Goal: Information Seeking & Learning: Learn about a topic

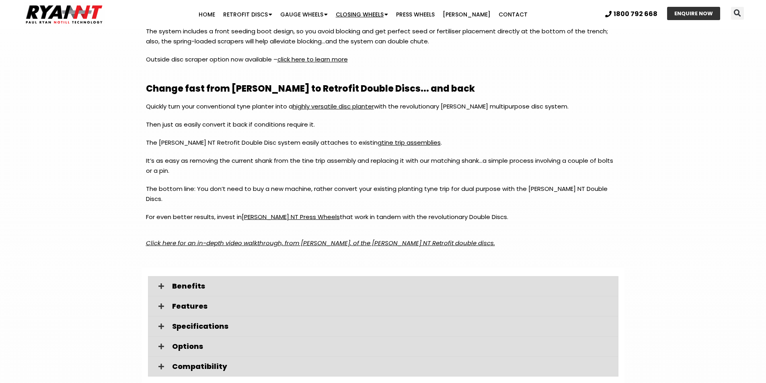
click at [353, 12] on link "Closing Wheels" at bounding box center [362, 14] width 60 height 16
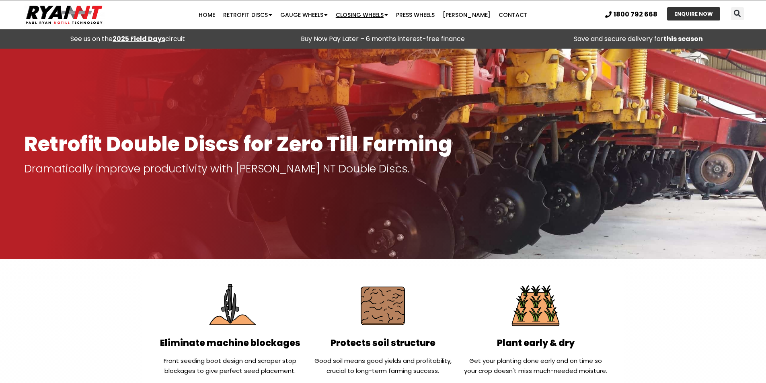
click at [357, 15] on link "Closing Wheels" at bounding box center [362, 15] width 60 height 16
click at [361, 45] on link "Double Disc Closing Wheel" at bounding box center [376, 45] width 88 height 14
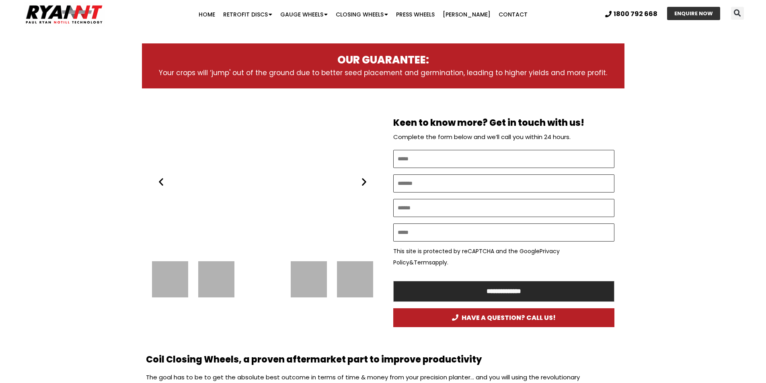
scroll to position [442, 0]
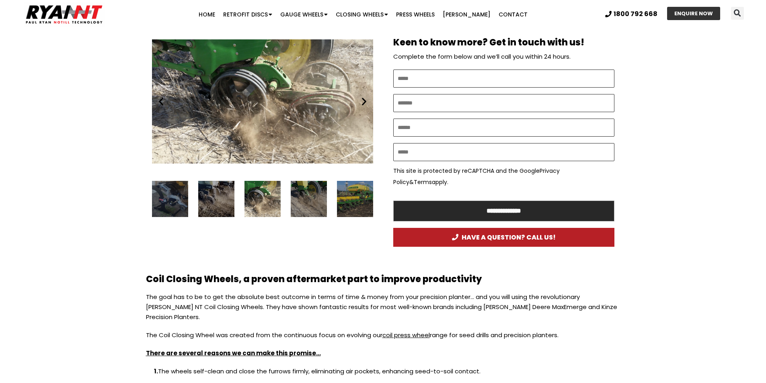
click at [313, 181] on div "9 / 13" at bounding box center [309, 199] width 36 height 36
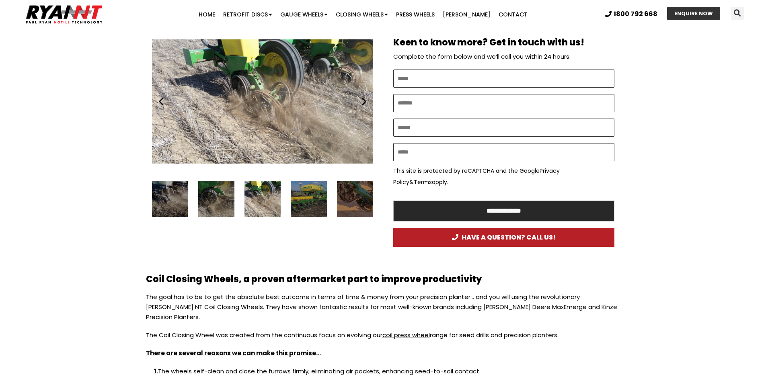
scroll to position [402, 0]
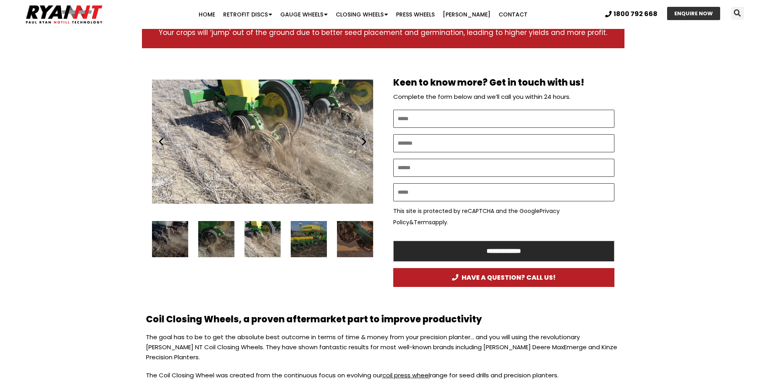
click at [341, 221] on div "11 / 13" at bounding box center [355, 239] width 36 height 36
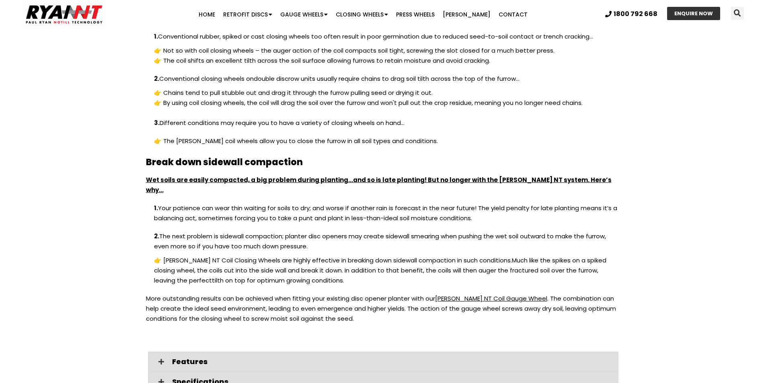
scroll to position [965, 0]
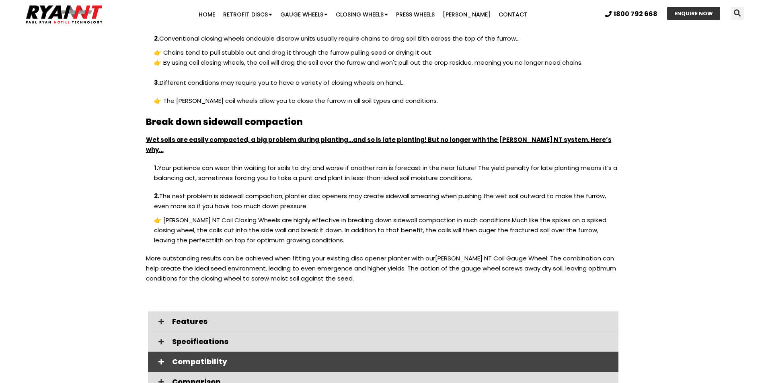
click at [174, 358] on span "Compatibility" at bounding box center [392, 361] width 440 height 7
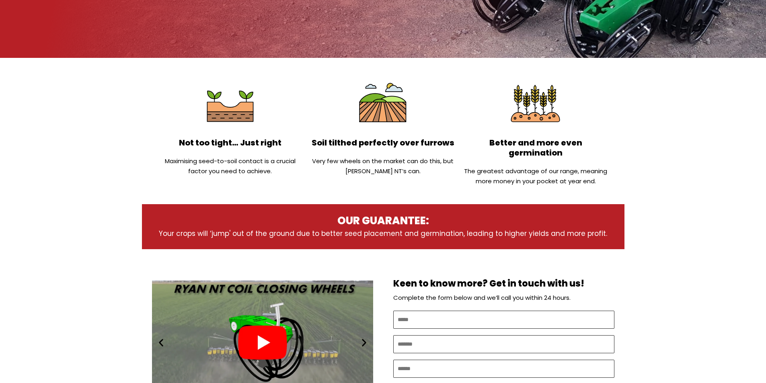
scroll to position [0, 0]
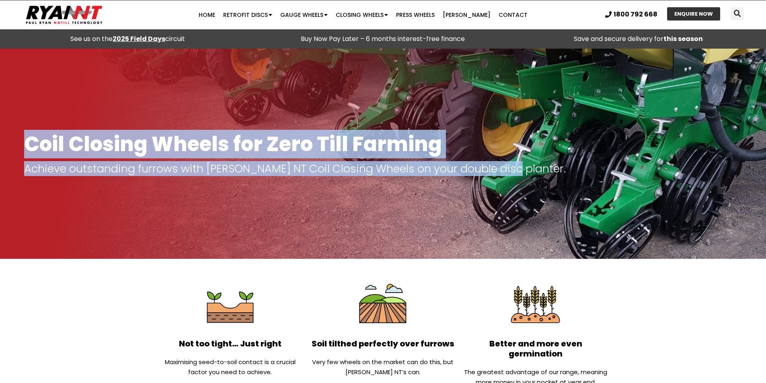
drag, startPoint x: 613, startPoint y: 169, endPoint x: 632, endPoint y: 188, distance: 26.2
click at [632, 188] on section "Coil Closing Wheels for Zero Till Farming Achieve outstanding furrows with RYAN…" at bounding box center [383, 154] width 766 height 210
click at [460, 186] on div at bounding box center [383, 154] width 766 height 210
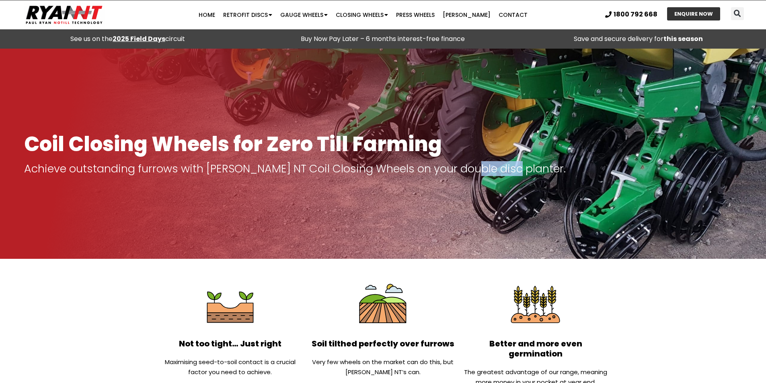
drag, startPoint x: 469, startPoint y: 167, endPoint x: 509, endPoint y: 174, distance: 40.1
click at [509, 174] on p "Achieve outstanding furrows with RYAN NT Coil Closing Wheels on your double dis…" at bounding box center [383, 168] width 718 height 11
click at [504, 174] on p "Achieve outstanding furrows with RYAN NT Coil Closing Wheels on your double dis…" at bounding box center [383, 168] width 718 height 11
drag, startPoint x: 509, startPoint y: 171, endPoint x: 472, endPoint y: 170, distance: 37.4
click at [472, 170] on p "Achieve outstanding furrows with RYAN NT Coil Closing Wheels on your double dis…" at bounding box center [383, 168] width 718 height 11
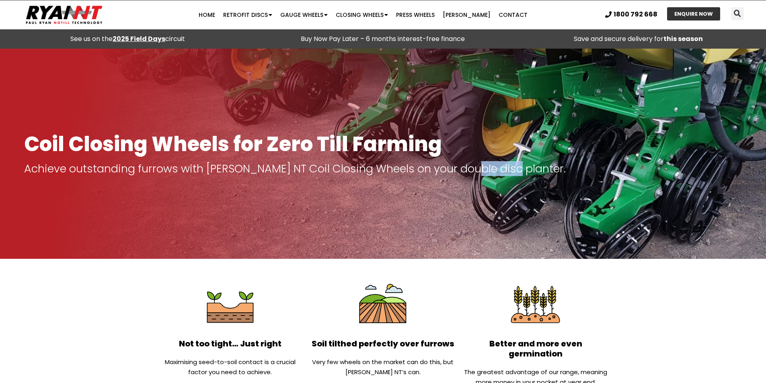
click at [470, 170] on p "Achieve outstanding furrows with RYAN NT Coil Closing Wheels on your double dis…" at bounding box center [383, 168] width 718 height 11
drag, startPoint x: 472, startPoint y: 169, endPoint x: 509, endPoint y: 175, distance: 38.0
click at [509, 175] on p "Achieve outstanding furrows with RYAN NT Coil Closing Wheels on your double dis…" at bounding box center [383, 168] width 718 height 11
click at [487, 173] on p "Achieve outstanding furrows with RYAN NT Coil Closing Wheels on your double dis…" at bounding box center [383, 168] width 718 height 11
drag, startPoint x: 471, startPoint y: 172, endPoint x: 508, endPoint y: 173, distance: 37.0
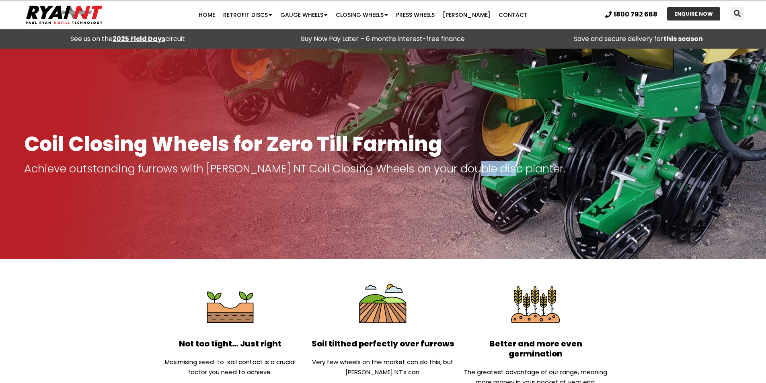
click at [508, 173] on p "Achieve outstanding furrows with [PERSON_NAME] NT Coil Closing Wheels on your d…" at bounding box center [383, 168] width 718 height 11
drag, startPoint x: 509, startPoint y: 172, endPoint x: 471, endPoint y: 175, distance: 37.9
click at [471, 175] on p "Achieve outstanding furrows with [PERSON_NAME] NT Coil Closing Wheels on your d…" at bounding box center [383, 168] width 718 height 11
click at [473, 163] on p "Achieve outstanding furrows with RYAN NT Coil Closing Wheels on your double dis…" at bounding box center [383, 168] width 718 height 11
drag, startPoint x: 469, startPoint y: 167, endPoint x: 511, endPoint y: 169, distance: 41.9
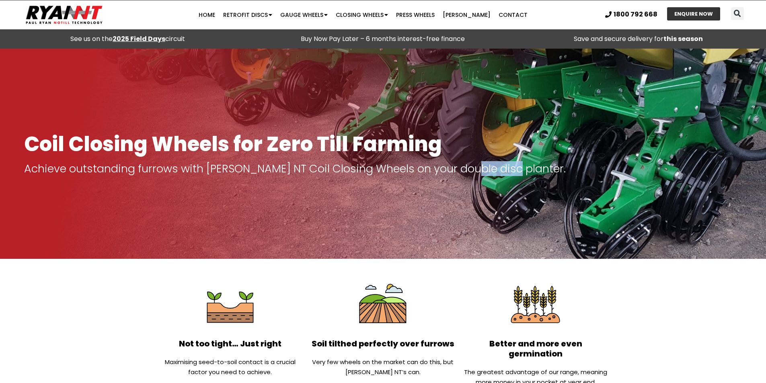
click at [511, 169] on p "Achieve outstanding furrows with RYAN NT Coil Closing Wheels on your double dis…" at bounding box center [383, 168] width 718 height 11
click at [508, 170] on p "Achieve outstanding furrows with RYAN NT Coil Closing Wheels on your double dis…" at bounding box center [383, 168] width 718 height 11
drag, startPoint x: 508, startPoint y: 170, endPoint x: 495, endPoint y: 171, distance: 12.9
click at [495, 171] on p "Achieve outstanding furrows with RYAN NT Coil Closing Wheels on your double dis…" at bounding box center [383, 168] width 718 height 11
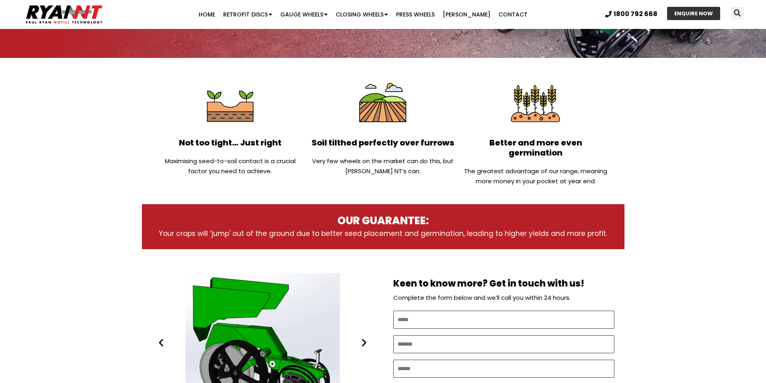
scroll to position [362, 0]
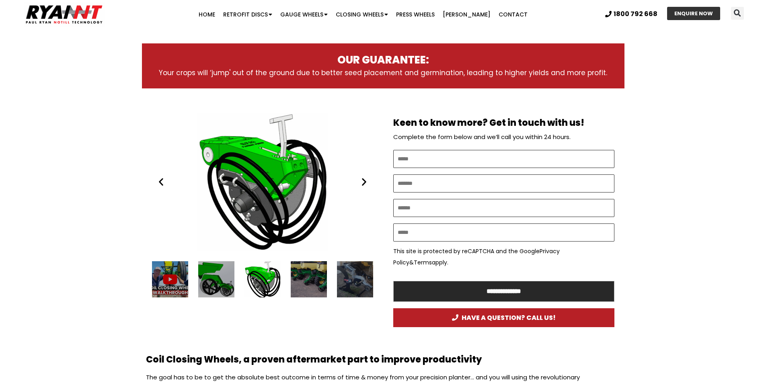
click at [323, 268] on div "5 / 13" at bounding box center [309, 279] width 36 height 36
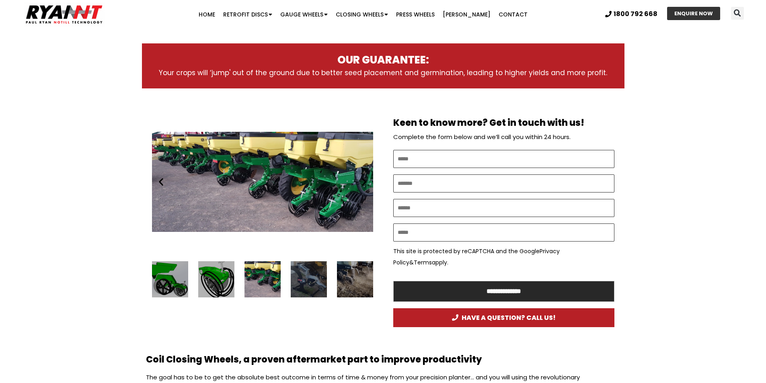
click at [343, 269] on div "7 / 13" at bounding box center [355, 279] width 36 height 36
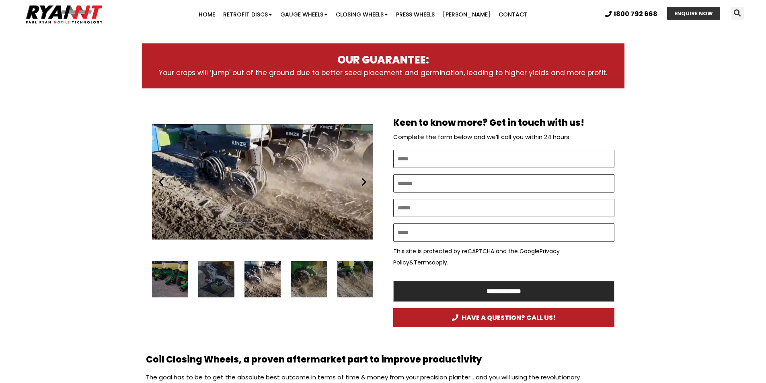
click at [345, 269] on div "9 / 13" at bounding box center [355, 279] width 36 height 36
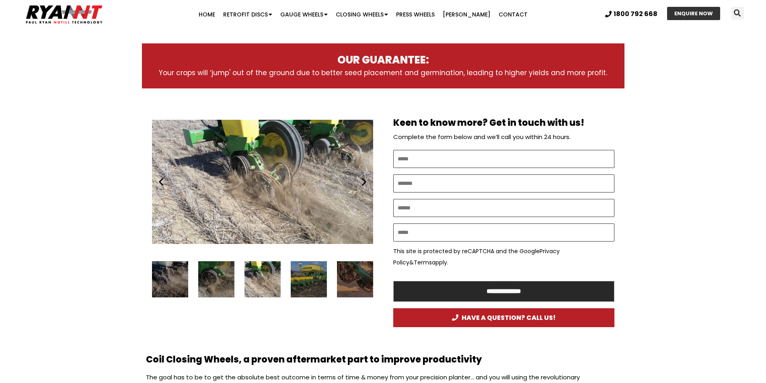
click at [262, 267] on div "Coil Planter Gauge Wheel and coil closing wheel working Moree" at bounding box center [263, 279] width 36 height 36
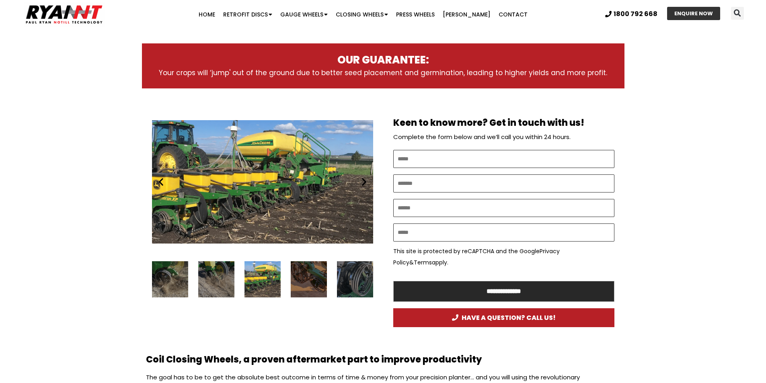
click at [295, 261] on div "11 / 13" at bounding box center [309, 279] width 36 height 36
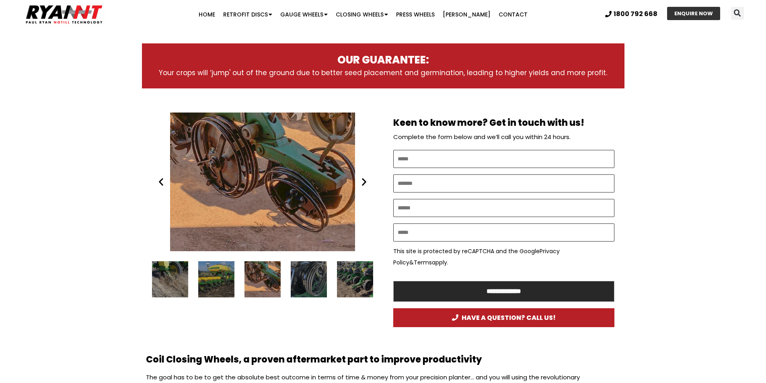
click at [317, 263] on div "12 / 13" at bounding box center [309, 279] width 36 height 36
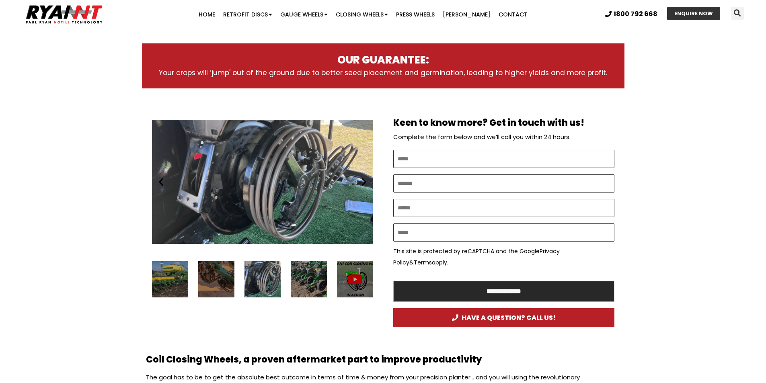
click at [320, 270] on div "13 / 13" at bounding box center [309, 279] width 36 height 36
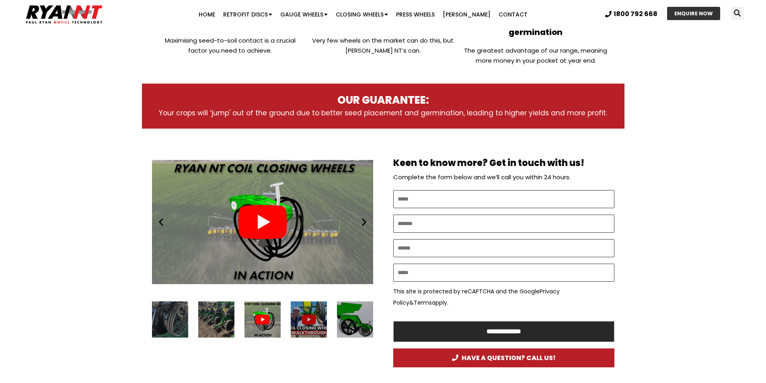
scroll to position [442, 0]
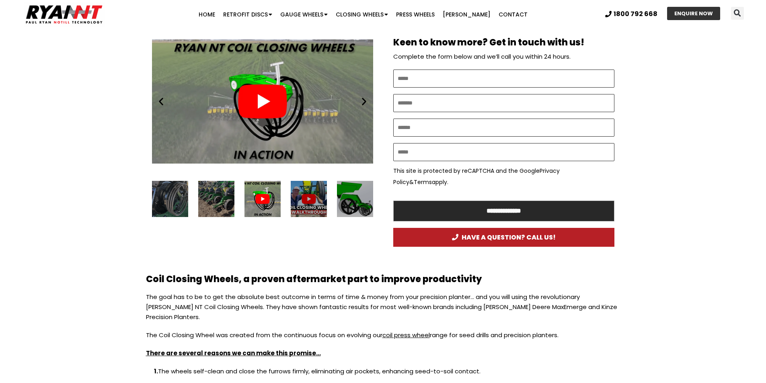
click at [301, 201] on div "2 / 13" at bounding box center [309, 199] width 36 height 36
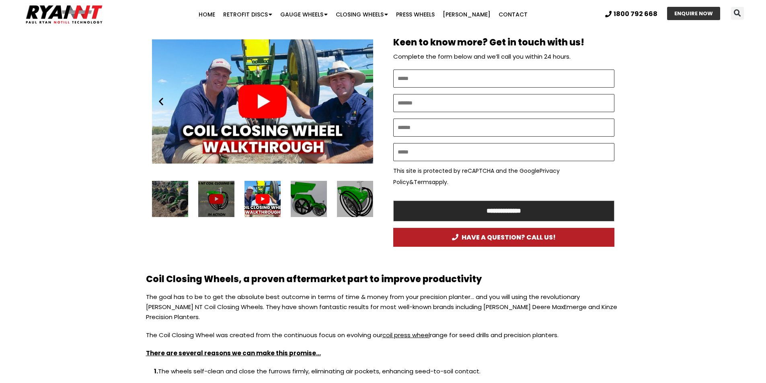
click at [265, 91] on div "Play" at bounding box center [262, 101] width 221 height 139
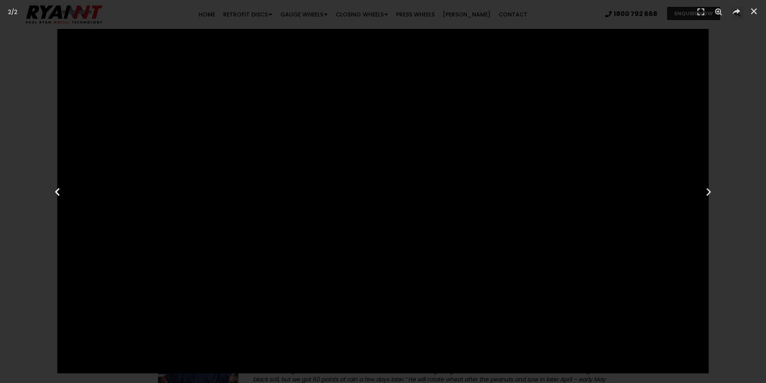
scroll to position [1280, 0]
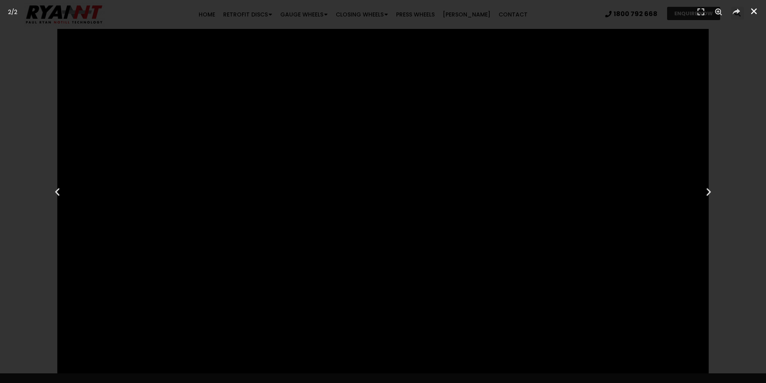
click at [751, 14] on icon "Close (Esc)" at bounding box center [754, 11] width 8 height 8
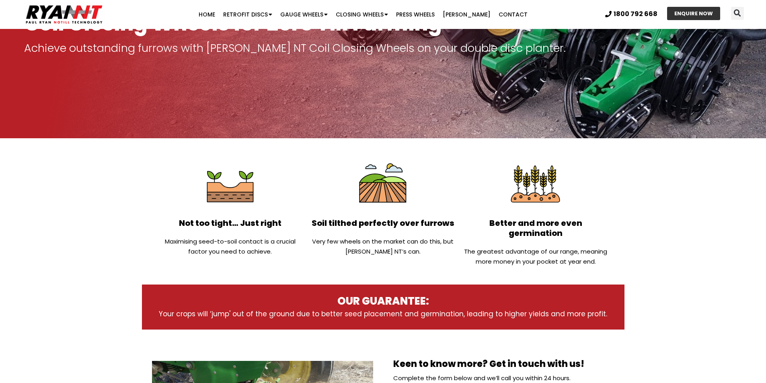
scroll to position [0, 0]
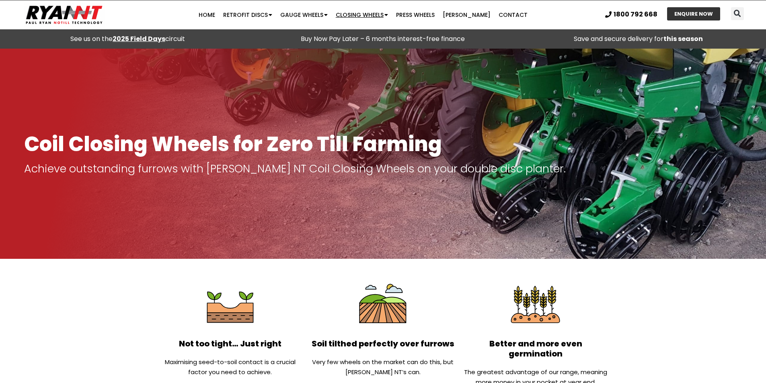
click at [365, 16] on link "Closing Wheels" at bounding box center [362, 15] width 60 height 16
click at [378, 15] on link "Closing Wheels" at bounding box center [362, 15] width 60 height 16
click at [328, 15] on span "Menu" at bounding box center [325, 15] width 4 height 14
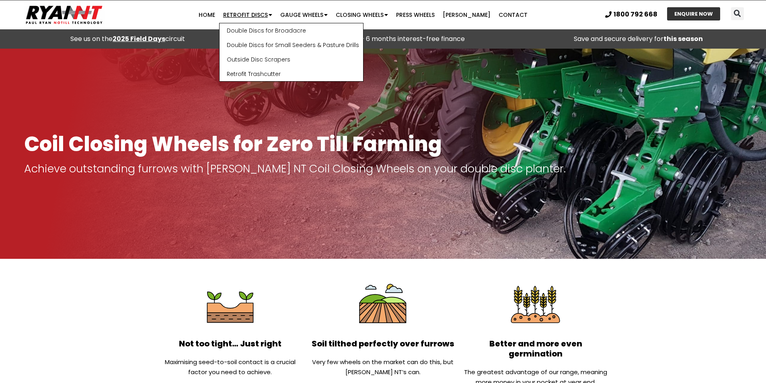
click at [276, 13] on link "Retrofit Discs" at bounding box center [247, 15] width 57 height 16
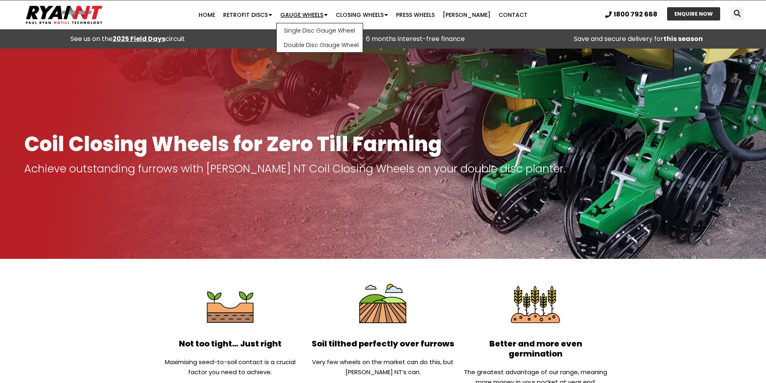
click at [320, 13] on link "Gauge Wheels" at bounding box center [304, 15] width 56 height 16
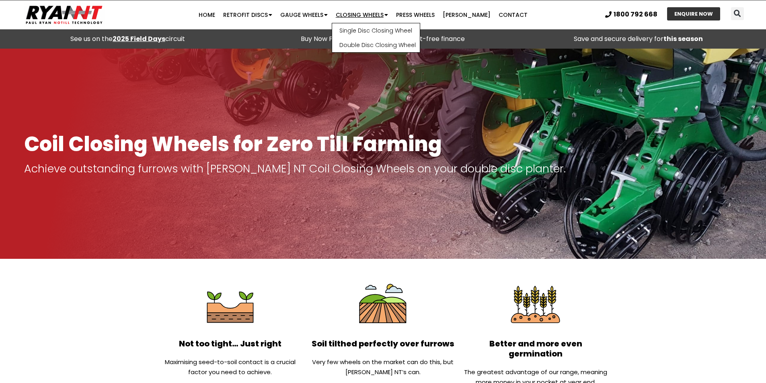
click at [364, 18] on link "Closing Wheels" at bounding box center [362, 15] width 60 height 16
click at [344, 19] on link "Closing Wheels" at bounding box center [362, 15] width 60 height 16
click at [388, 16] on span "Menu" at bounding box center [386, 15] width 4 height 14
click at [390, 14] on link "Closing Wheels" at bounding box center [362, 15] width 60 height 16
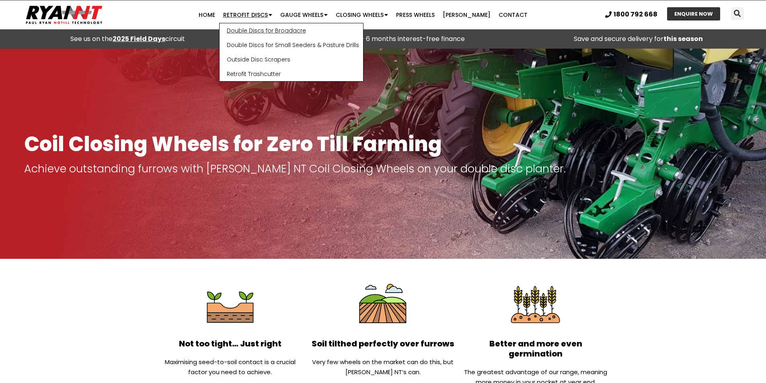
click at [273, 30] on link "Double Discs for Broadacre" at bounding box center [292, 30] width 144 height 14
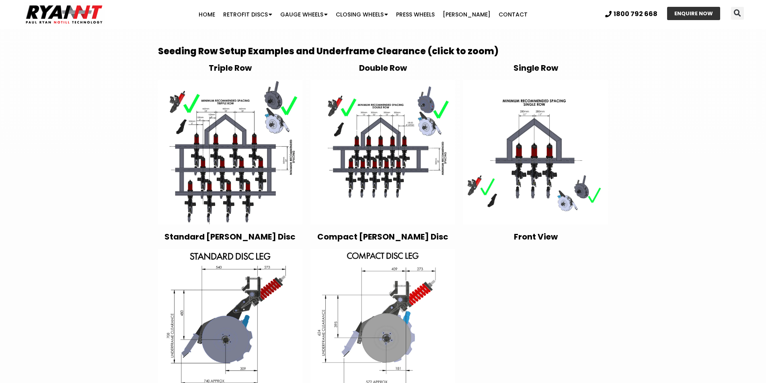
scroll to position [1207, 0]
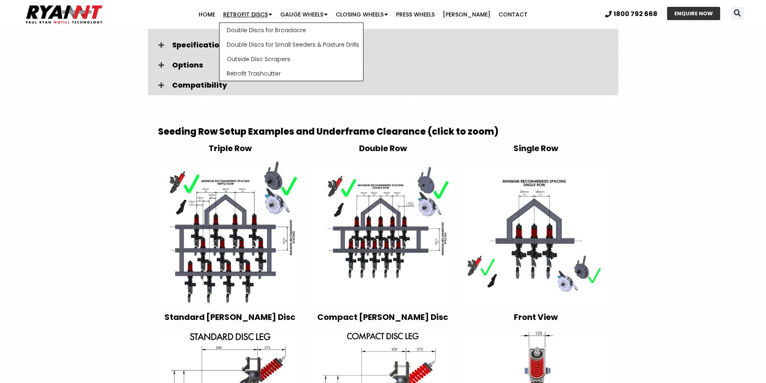
click at [274, 13] on link "Retrofit Discs" at bounding box center [247, 14] width 57 height 16
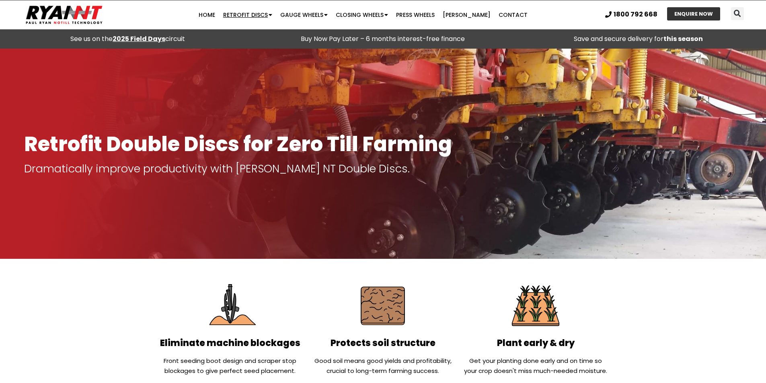
click at [274, 13] on link "Retrofit Discs" at bounding box center [247, 15] width 57 height 16
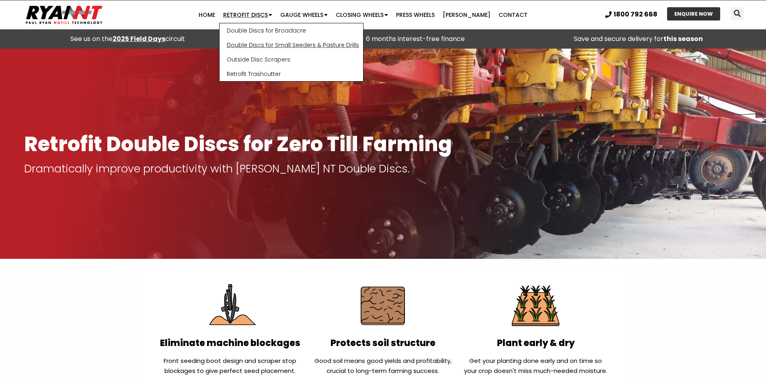
click at [289, 46] on link "Double Discs for Small Seeders & Pasture Drills" at bounding box center [292, 45] width 144 height 14
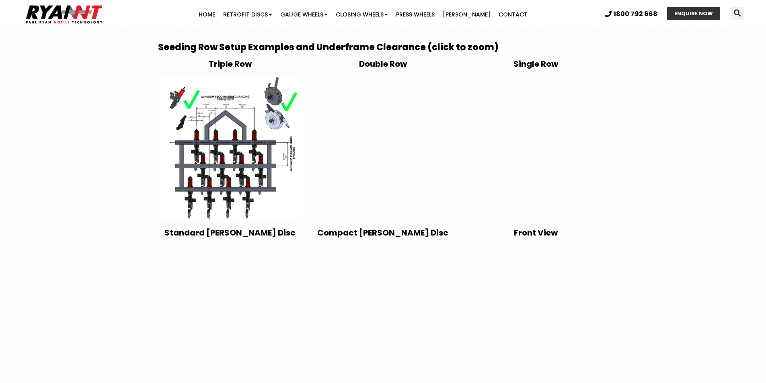
scroll to position [1569, 0]
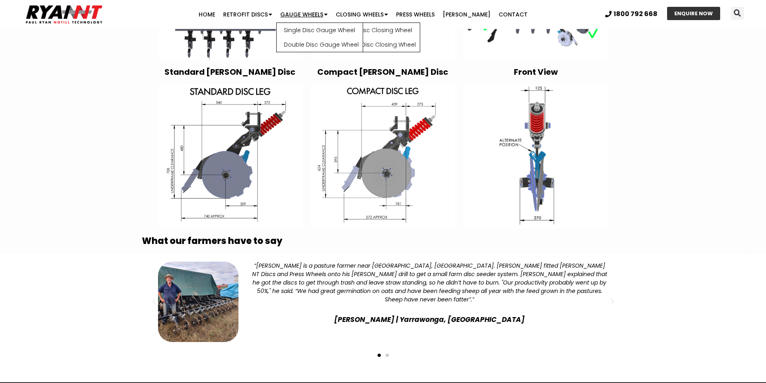
click at [328, 14] on span "Menu" at bounding box center [325, 15] width 4 height 14
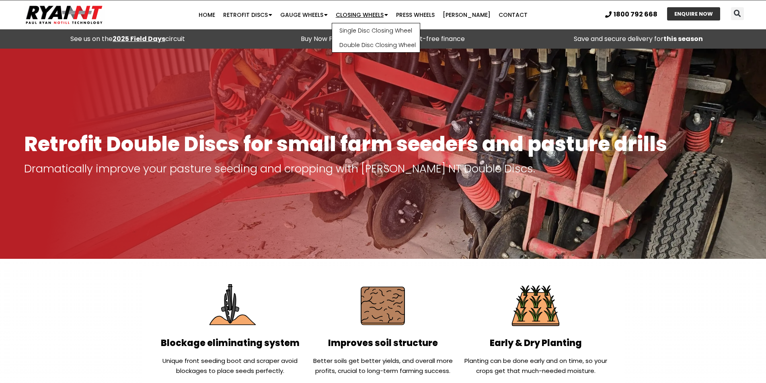
click at [356, 13] on link "Closing Wheels" at bounding box center [362, 15] width 60 height 16
click at [355, 13] on link "Closing Wheels" at bounding box center [362, 15] width 60 height 16
click at [436, 16] on link "Press Wheels" at bounding box center [415, 15] width 47 height 16
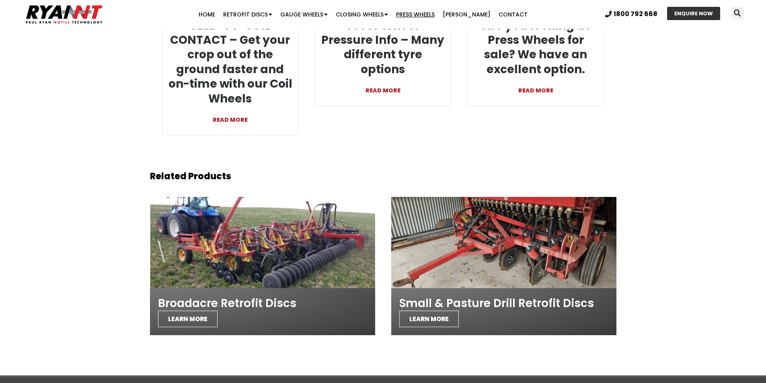
scroll to position [1971, 0]
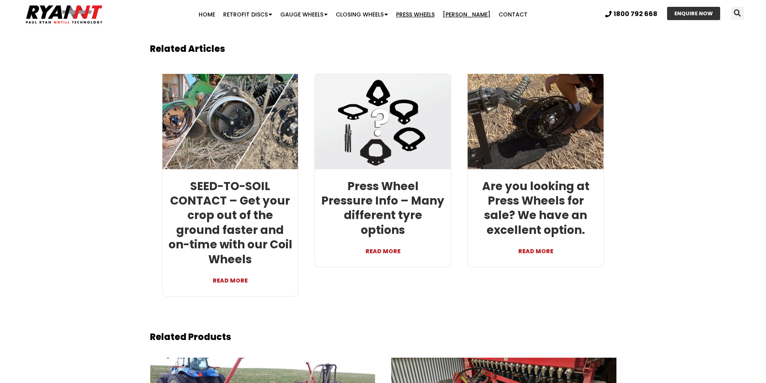
click at [461, 16] on link "[PERSON_NAME]" at bounding box center [467, 14] width 56 height 16
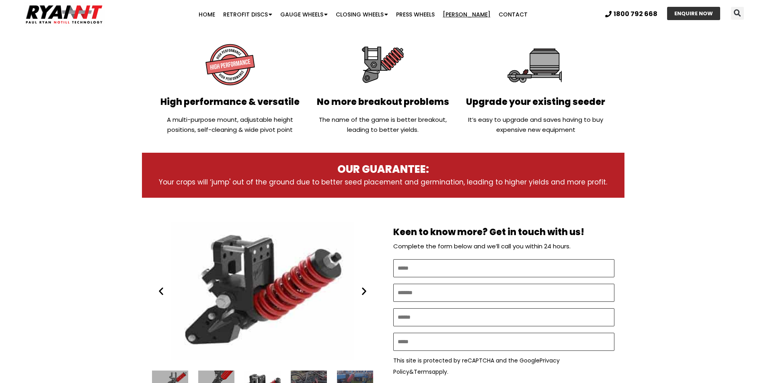
scroll to position [201, 0]
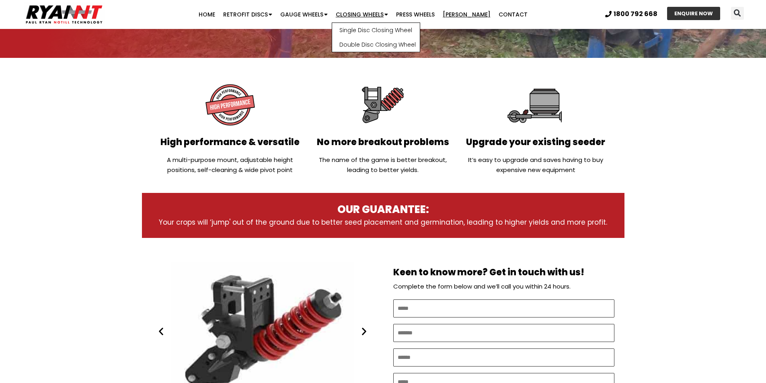
click at [365, 15] on link "Closing Wheels" at bounding box center [362, 14] width 60 height 16
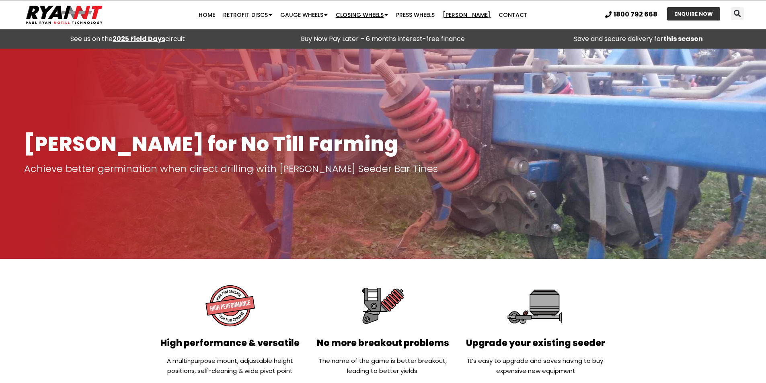
click at [365, 15] on link "Closing Wheels" at bounding box center [362, 15] width 60 height 16
click at [362, 43] on link "Double Disc Closing Wheel" at bounding box center [376, 45] width 88 height 14
